Goal: Task Accomplishment & Management: Manage account settings

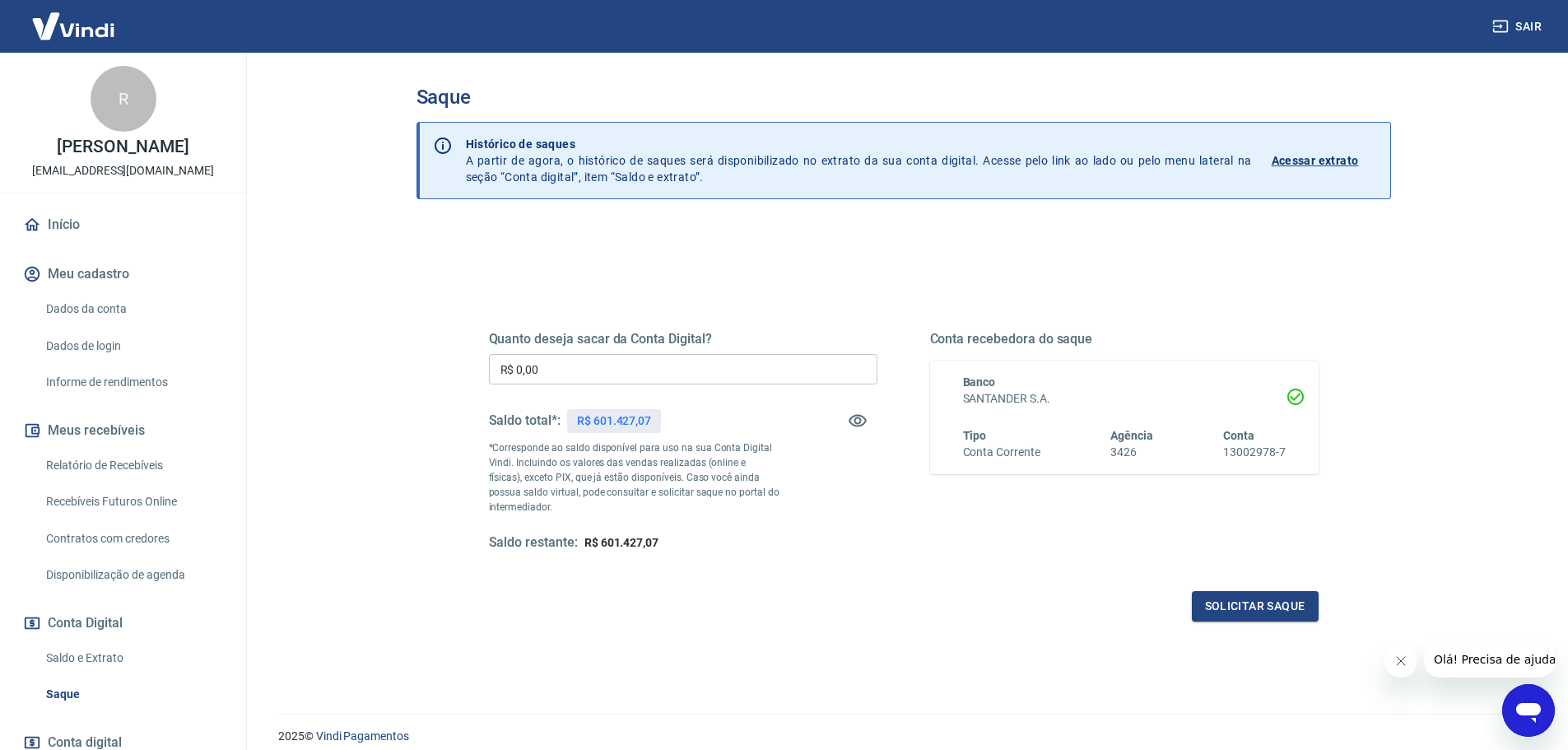
click at [603, 361] on input "R$ 0,00" at bounding box center [683, 368] width 388 height 30
type input "R$ 601.427,07"
click at [1221, 610] on button "Solicitar saque" at bounding box center [1255, 606] width 127 height 30
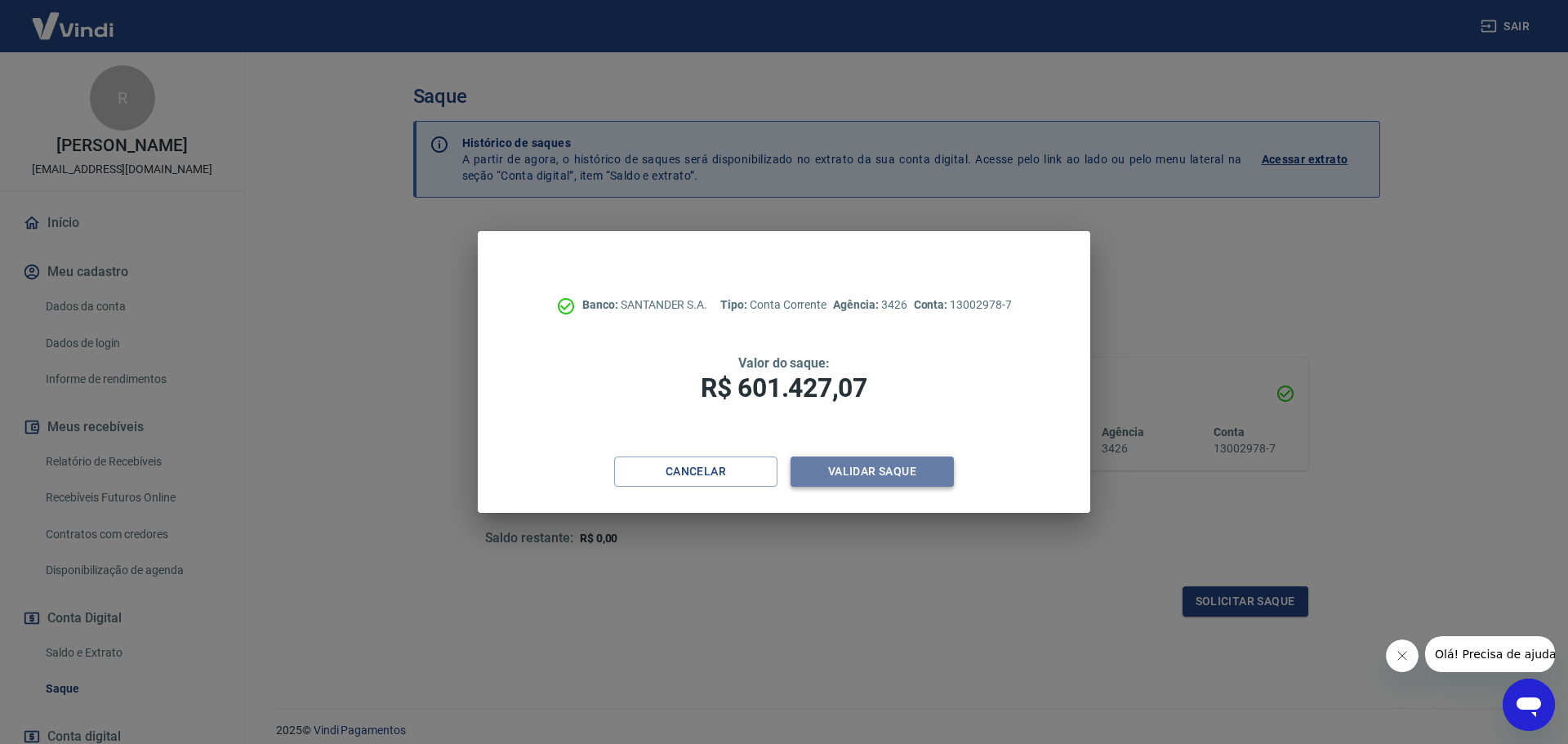
click at [881, 471] on button "Validar saque" at bounding box center [872, 471] width 163 height 30
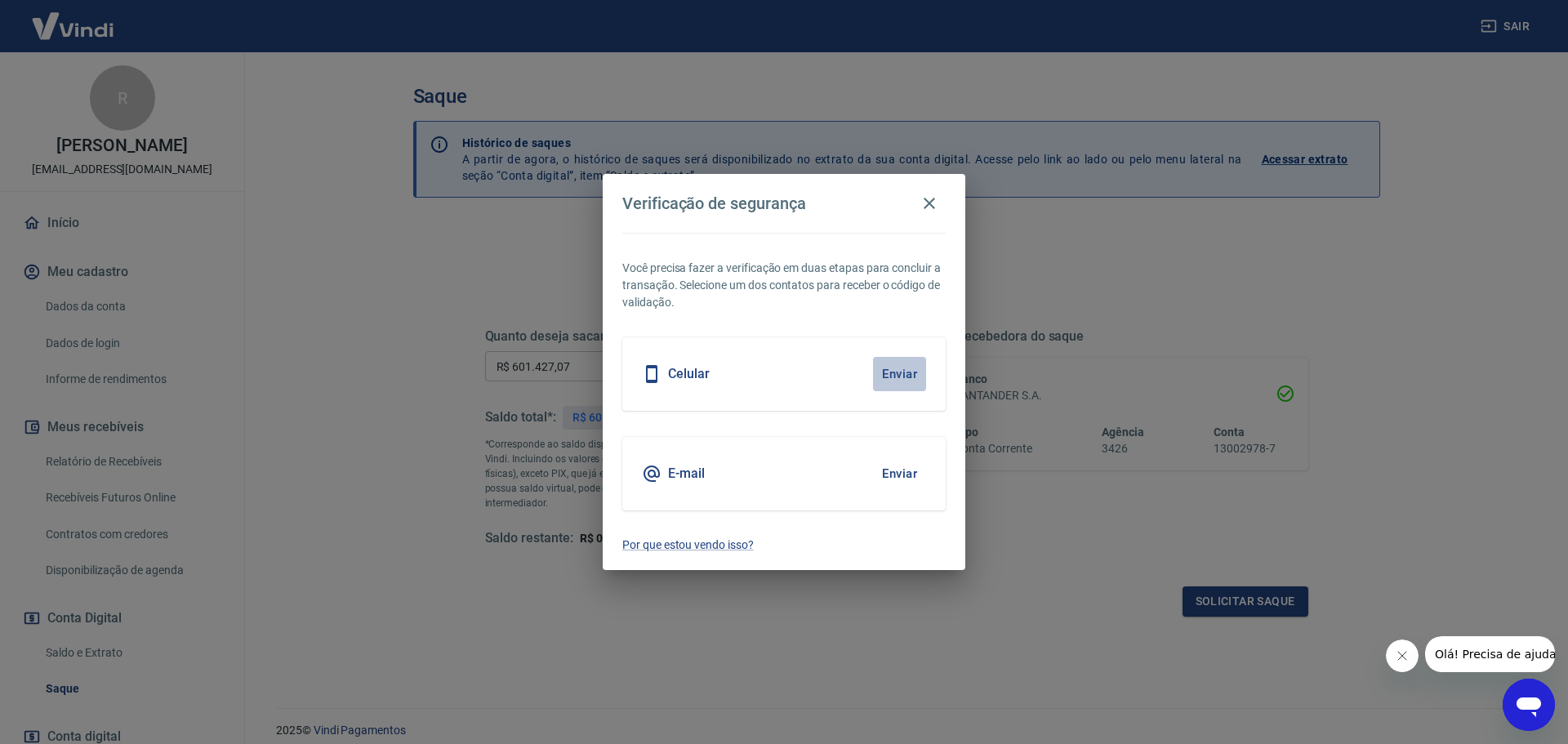
click at [907, 373] on button "Enviar" at bounding box center [898, 374] width 53 height 35
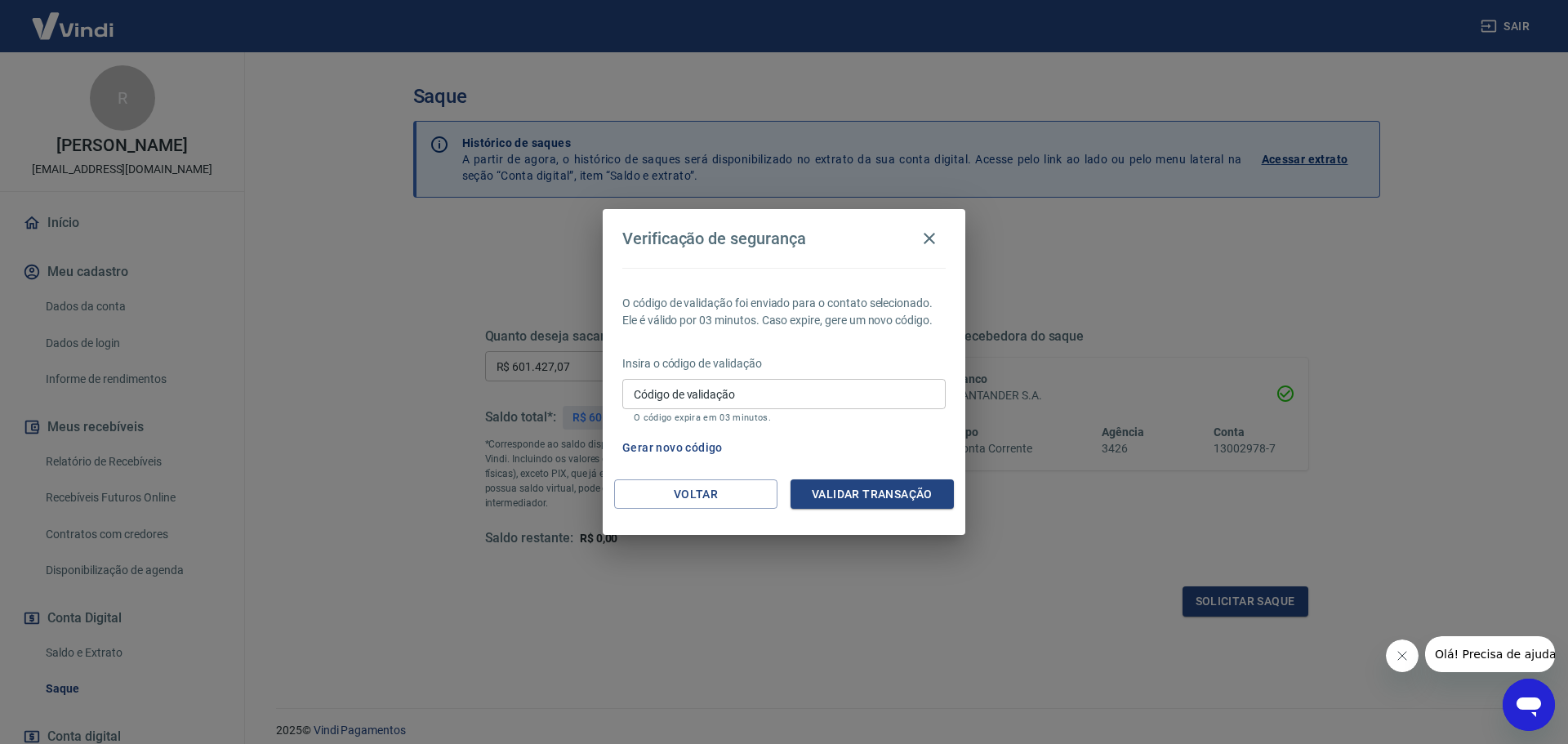
click at [843, 399] on input "Código de validação" at bounding box center [784, 394] width 323 height 30
type input "457204"
click at [864, 499] on button "Validar transação" at bounding box center [872, 494] width 163 height 30
